Goal: Transaction & Acquisition: Obtain resource

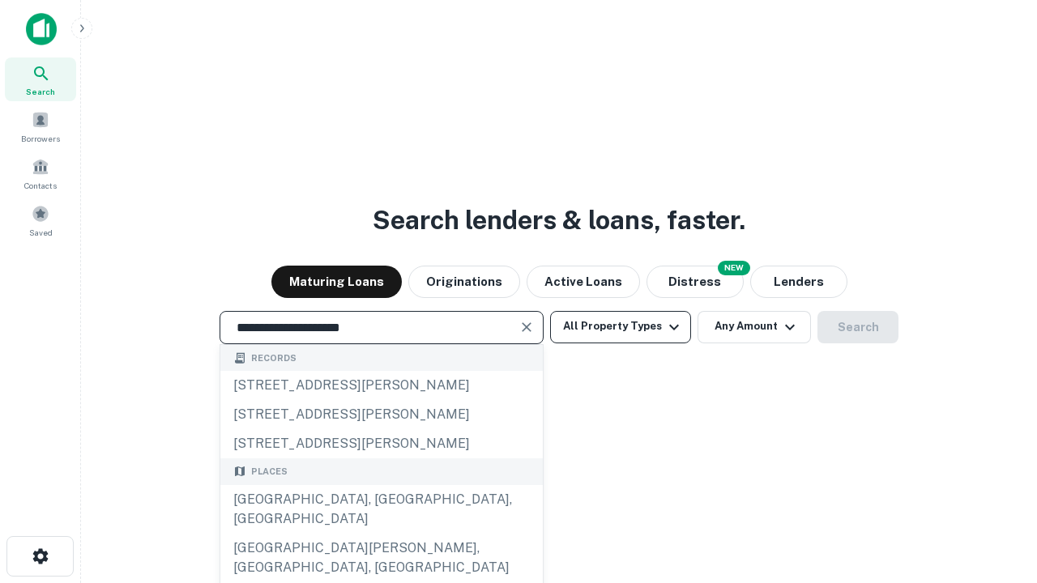
click at [381, 534] on div "[GEOGRAPHIC_DATA], [GEOGRAPHIC_DATA], [GEOGRAPHIC_DATA]" at bounding box center [381, 509] width 322 height 49
type input "**********"
click at [620, 326] on button "All Property Types" at bounding box center [620, 327] width 141 height 32
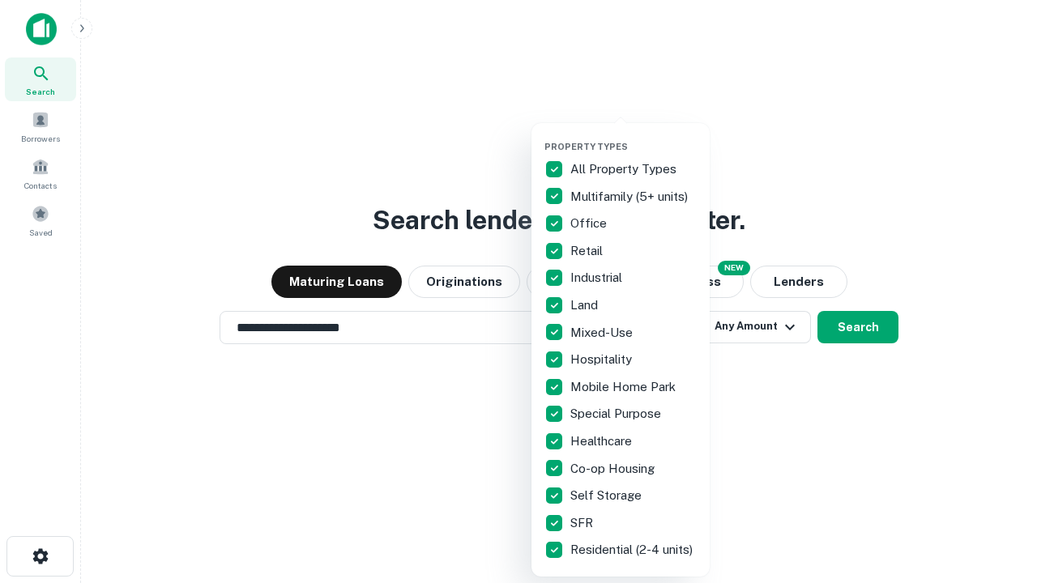
click at [633, 136] on button "button" at bounding box center [633, 136] width 178 height 1
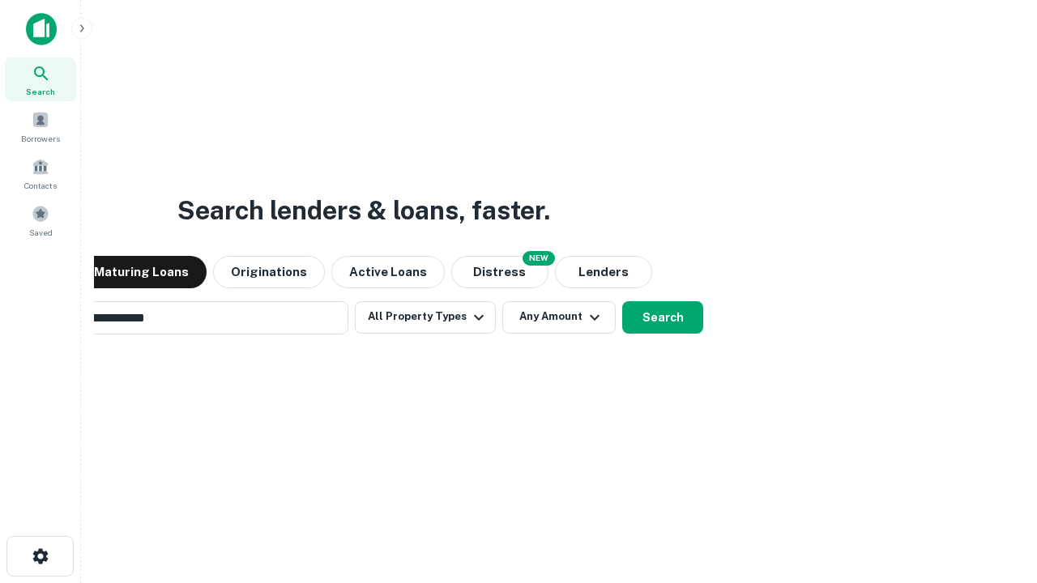
scroll to position [25, 0]
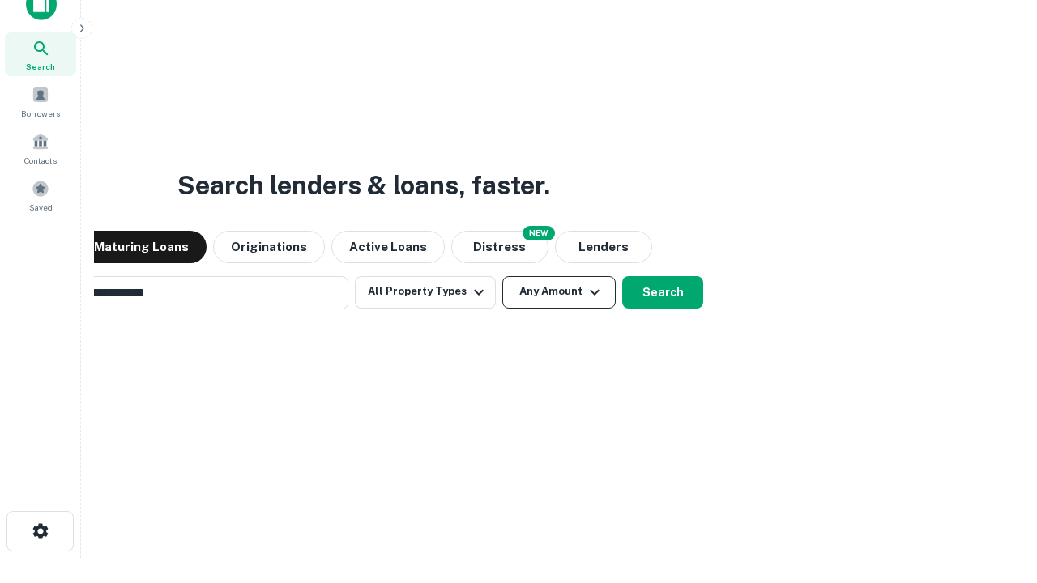
click at [502, 276] on button "Any Amount" at bounding box center [558, 292] width 113 height 32
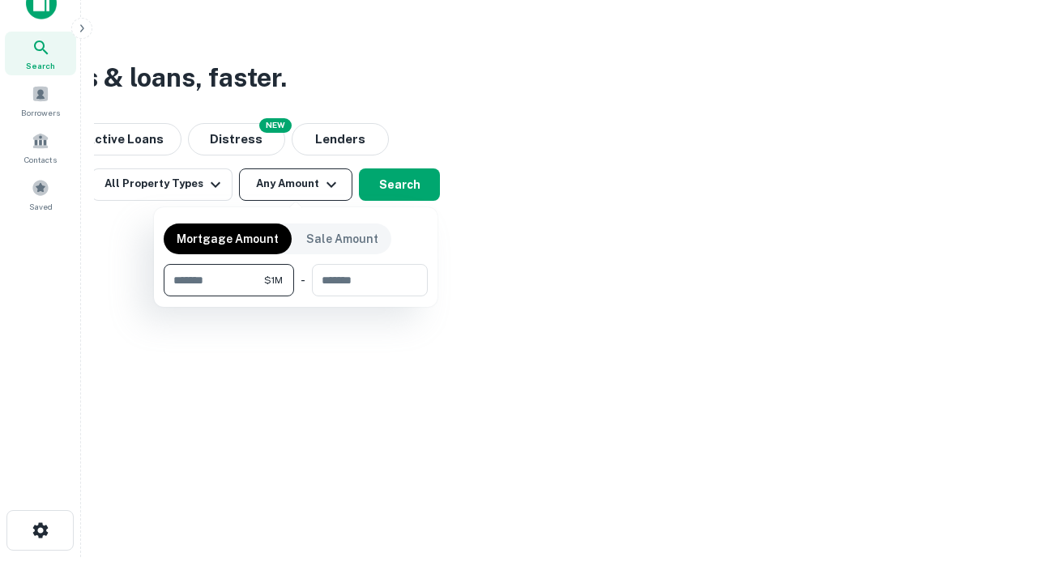
type input "*******"
click at [296, 296] on button "button" at bounding box center [296, 296] width 264 height 1
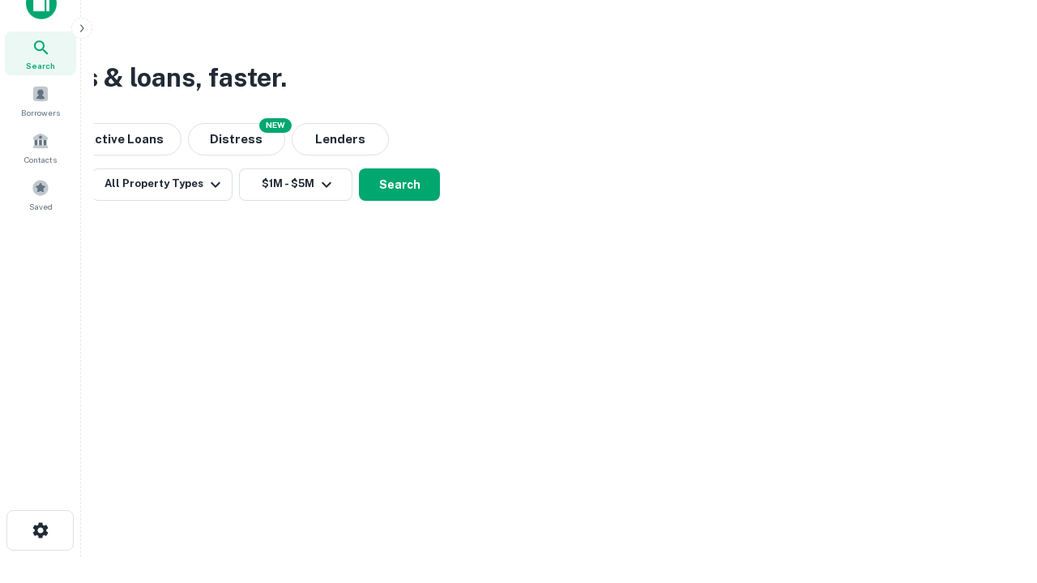
scroll to position [25, 0]
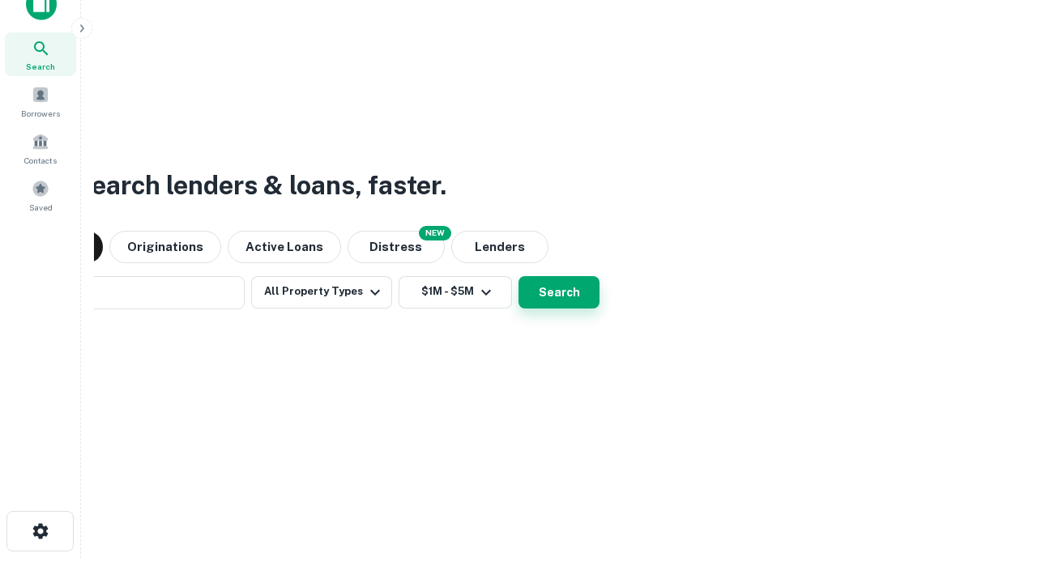
click at [518, 276] on button "Search" at bounding box center [558, 292] width 81 height 32
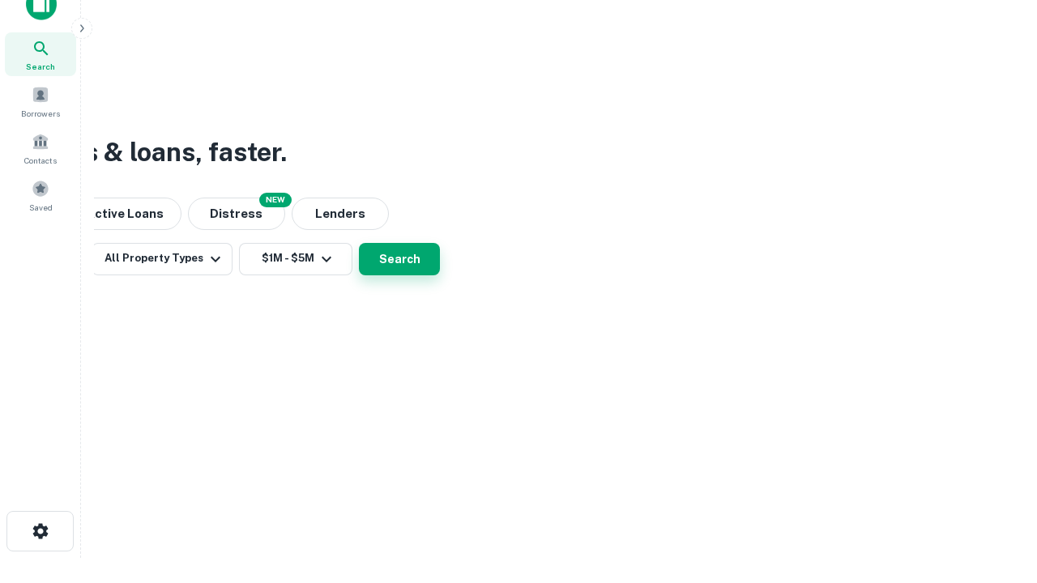
scroll to position [26, 0]
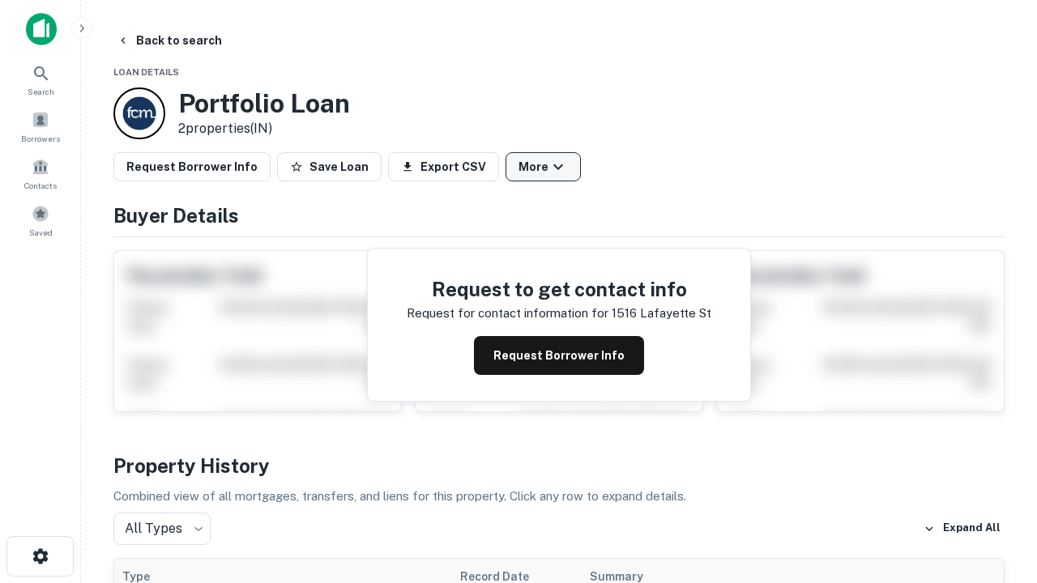
click at [543, 167] on button "More" at bounding box center [542, 166] width 75 height 29
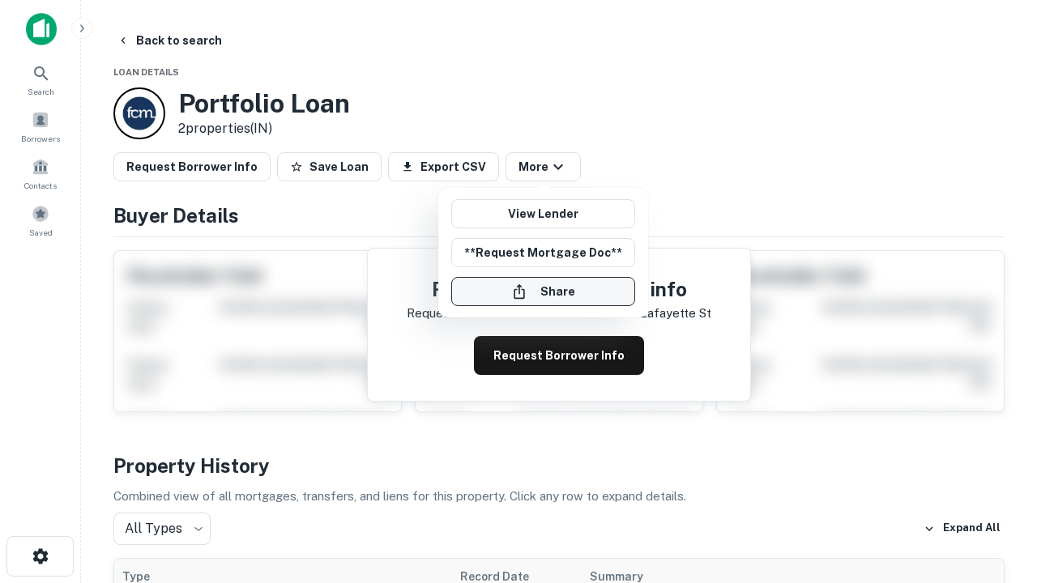
click at [543, 292] on button "Share" at bounding box center [543, 291] width 184 height 29
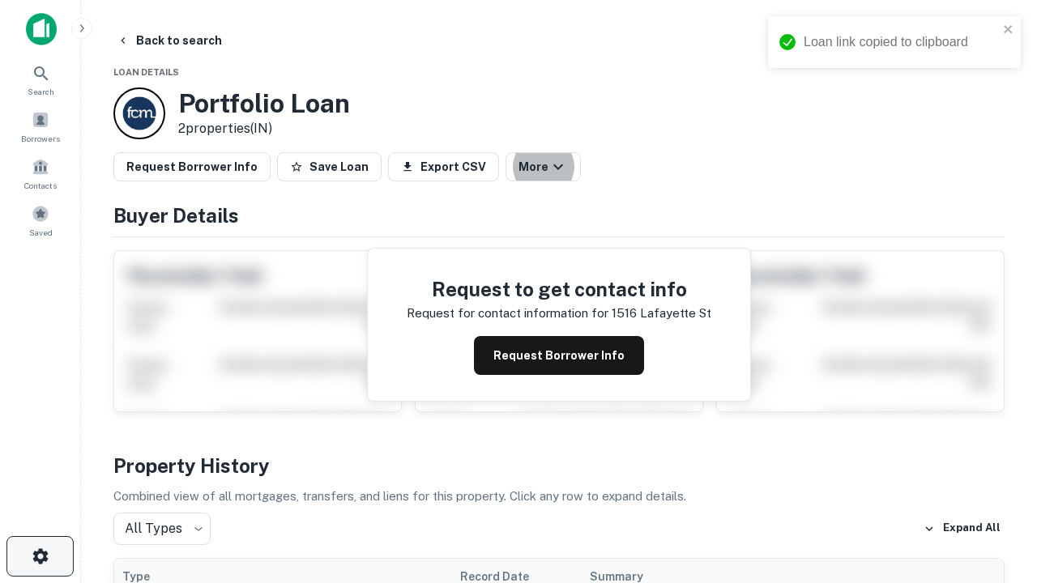
click at [40, 556] on icon "button" at bounding box center [40, 556] width 19 height 19
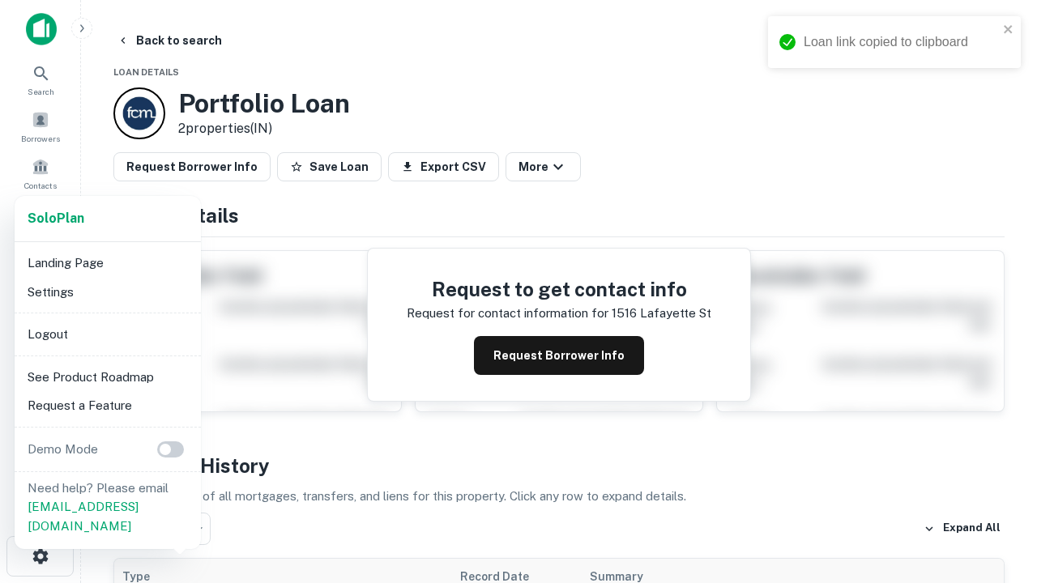
click at [107, 334] on li "Logout" at bounding box center [107, 334] width 173 height 29
